Goal: Navigation & Orientation: Find specific page/section

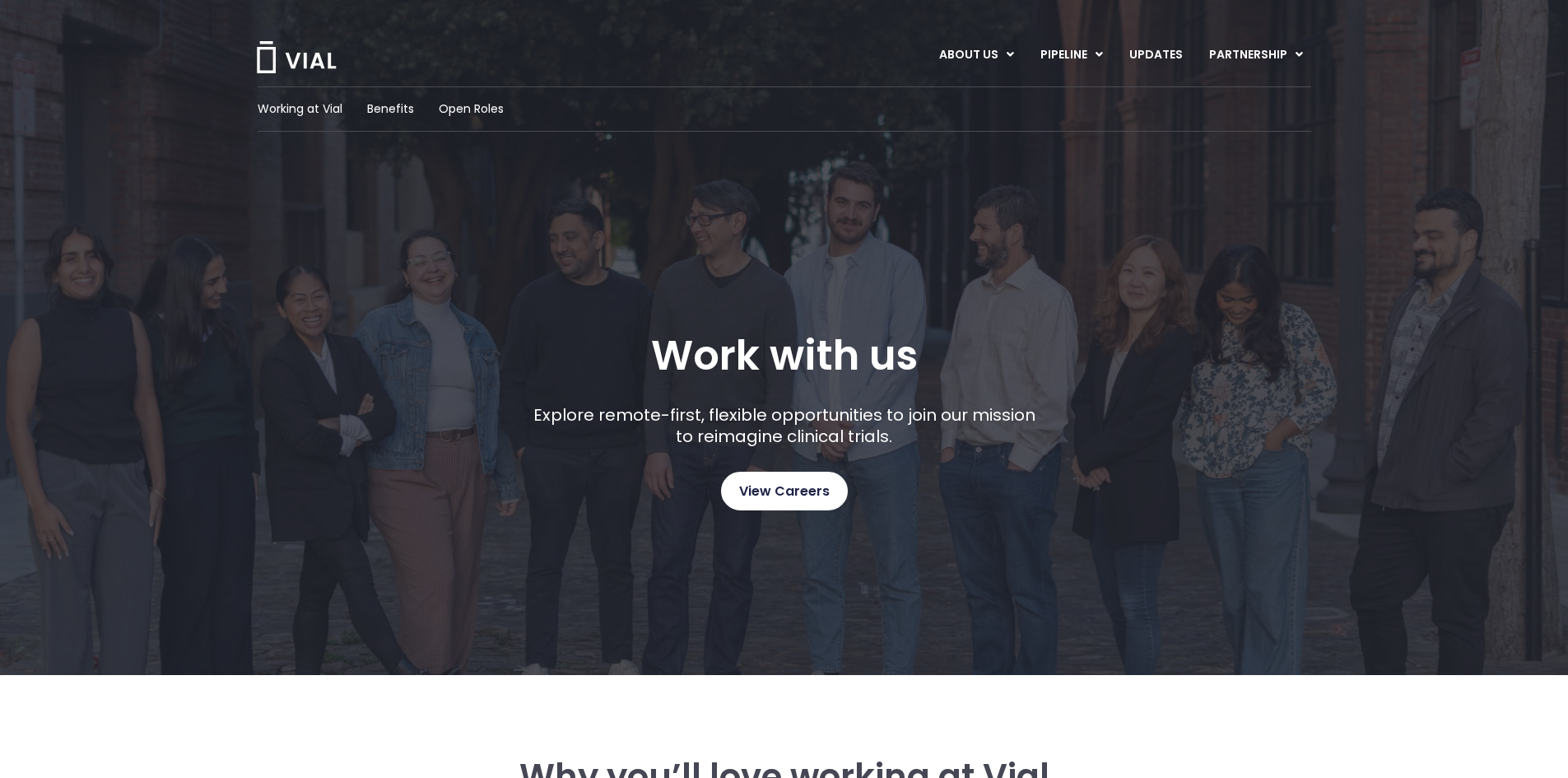
click at [740, 487] on span "View Careers" at bounding box center [785, 491] width 91 height 21
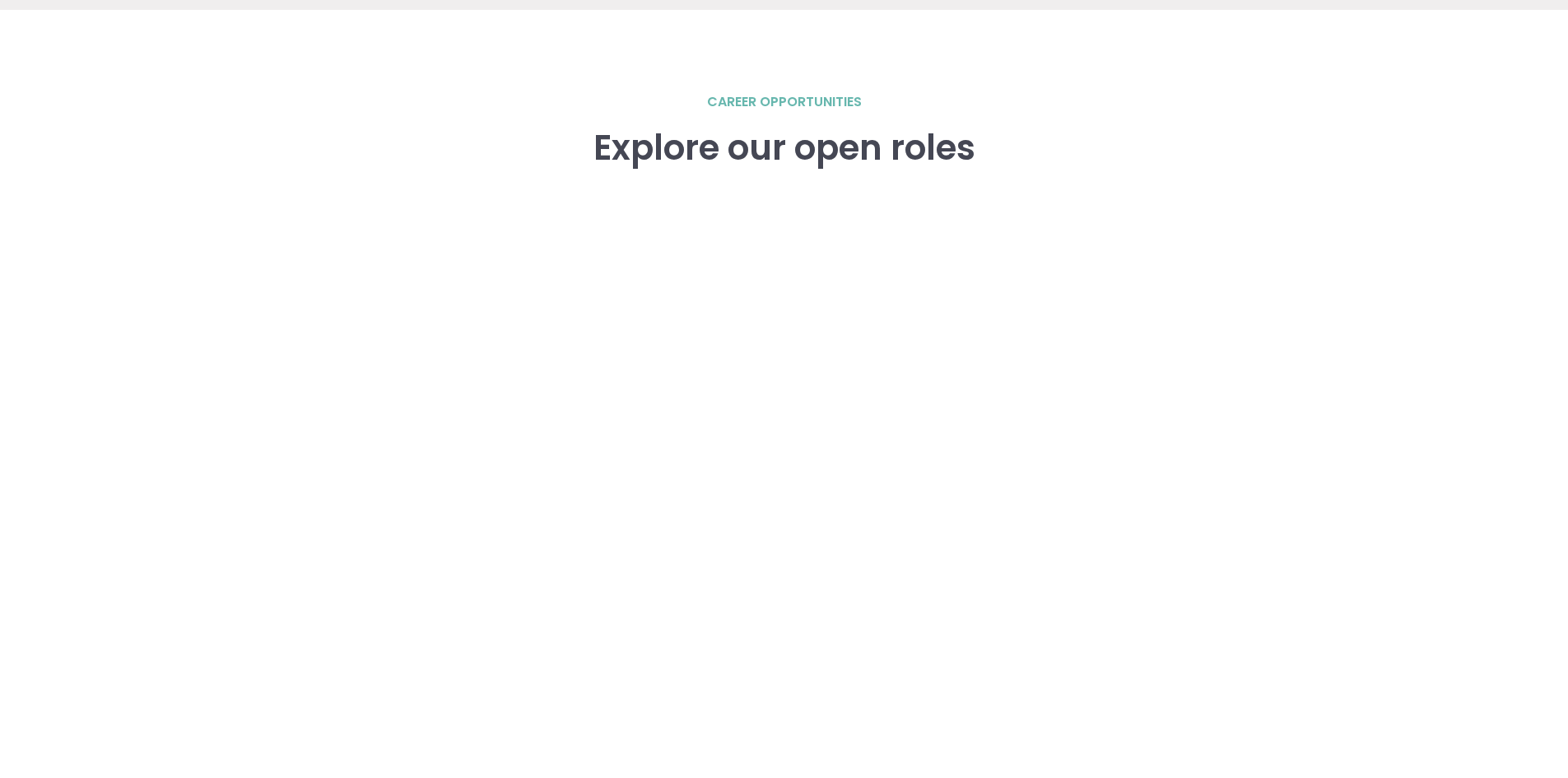
scroll to position [2279, 0]
